Goal: Information Seeking & Learning: Stay updated

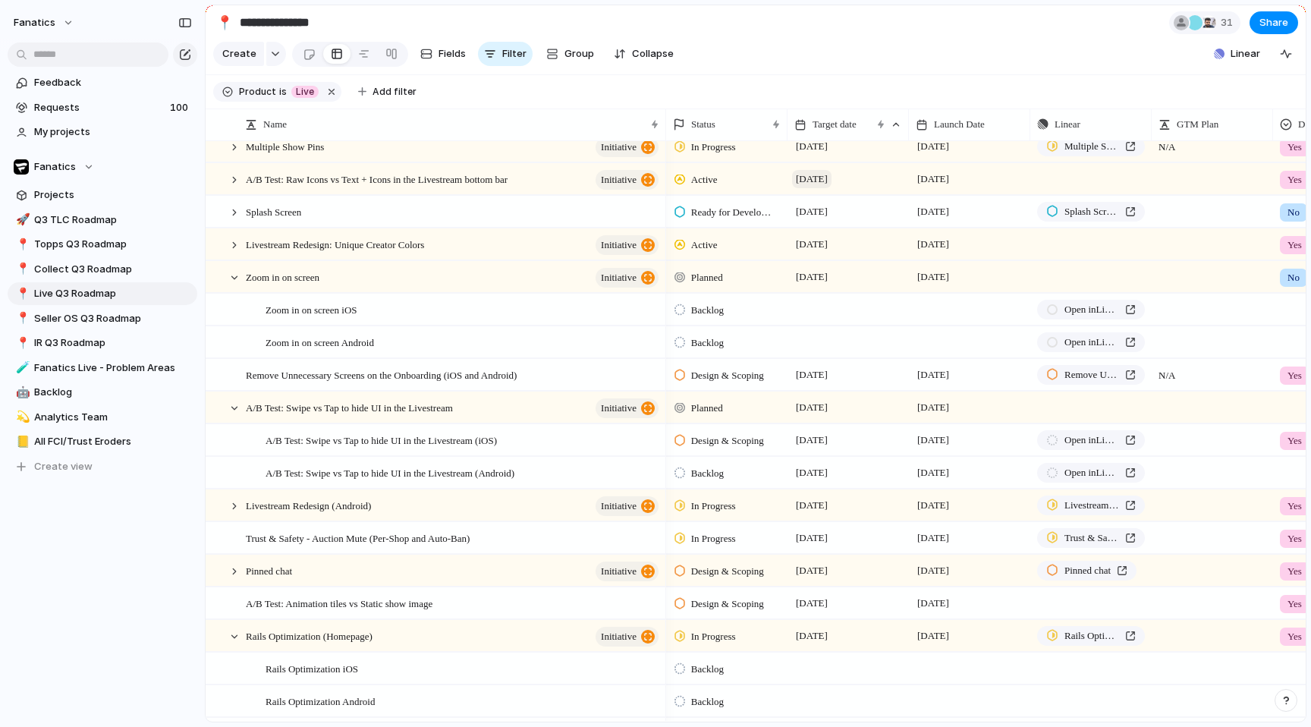
scroll to position [117, 0]
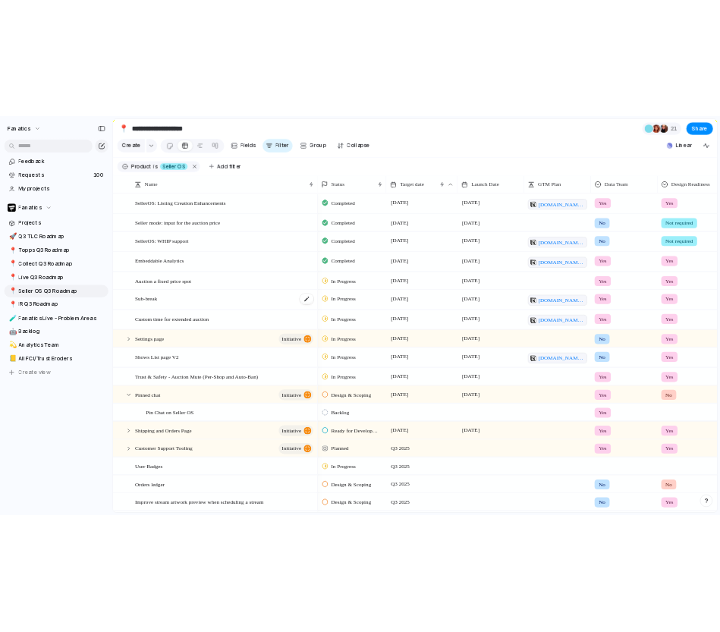
scroll to position [58, 0]
